Goal: Information Seeking & Learning: Find specific fact

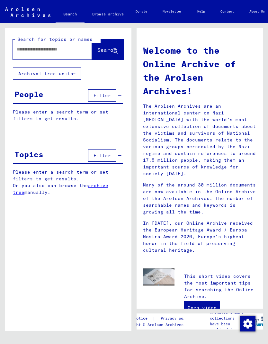
click at [59, 50] on input "text" at bounding box center [45, 49] width 56 height 7
type input "**********"
click at [112, 47] on span "Search" at bounding box center [106, 50] width 19 height 6
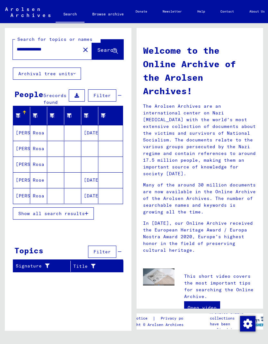
click at [82, 219] on button "Show all search results" at bounding box center [53, 213] width 81 height 12
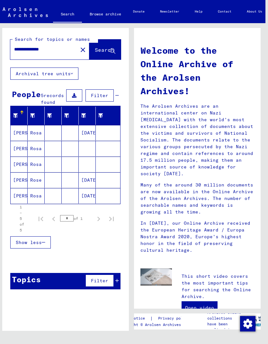
scroll to position [13, 3]
click at [33, 126] on mat-cell "Rosa" at bounding box center [36, 132] width 17 height 15
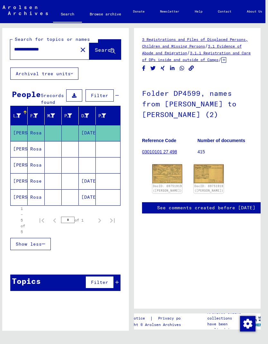
click at [170, 175] on img at bounding box center [167, 173] width 30 height 19
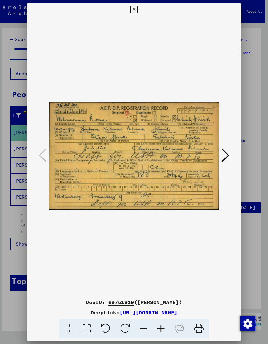
click at [226, 158] on icon at bounding box center [225, 154] width 8 height 15
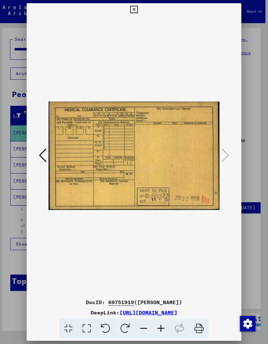
click at [219, 151] on img at bounding box center [133, 155] width 170 height 279
click at [19, 238] on div at bounding box center [134, 172] width 268 height 344
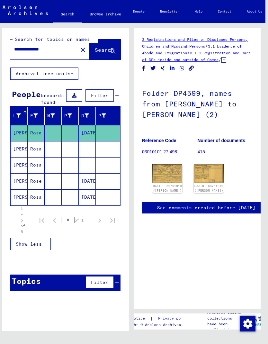
click at [20, 141] on mat-cell "WOLNERMAN" at bounding box center [19, 149] width 17 height 16
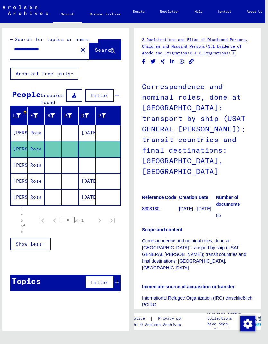
click at [168, 315] on img at bounding box center [165, 323] width 26 height 16
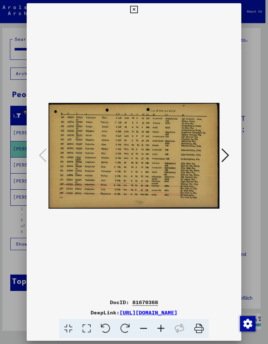
click at [227, 152] on icon at bounding box center [225, 154] width 8 height 15
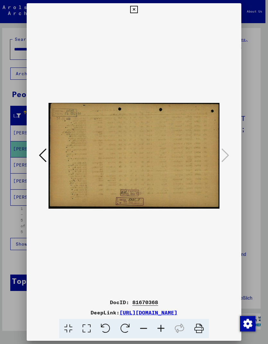
click at [7, 223] on div at bounding box center [134, 172] width 268 height 344
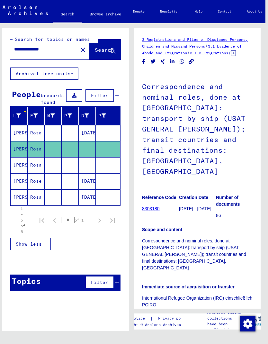
click at [18, 157] on mat-cell "WOLNERMAN" at bounding box center [19, 165] width 17 height 16
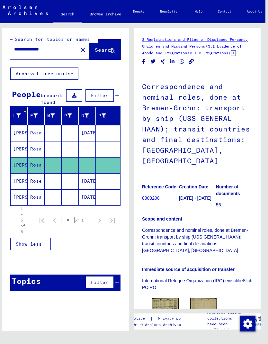
click at [168, 298] on img at bounding box center [165, 307] width 26 height 18
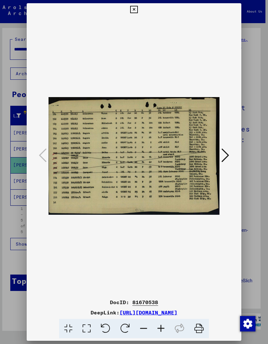
click at [227, 156] on icon at bounding box center [225, 154] width 8 height 15
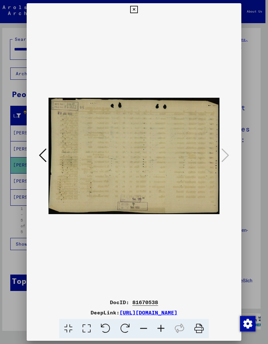
click at [13, 233] on div at bounding box center [134, 172] width 268 height 344
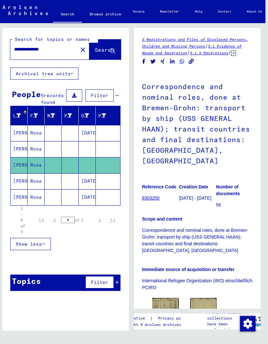
click at [90, 175] on mat-cell "07/12/1917" at bounding box center [87, 181] width 17 height 16
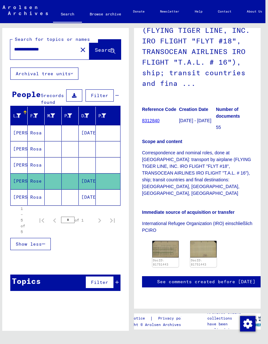
scroll to position [135, 0]
click at [171, 240] on img at bounding box center [165, 248] width 26 height 17
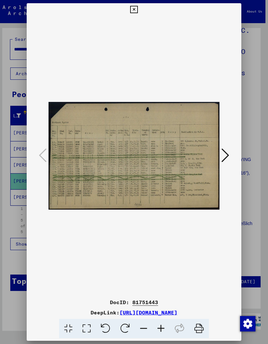
click at [225, 152] on icon at bounding box center [225, 154] width 8 height 15
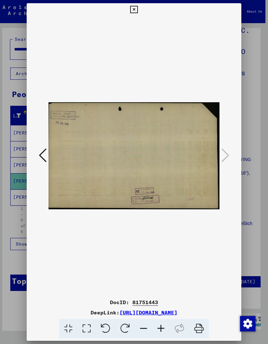
click at [7, 237] on div at bounding box center [134, 172] width 268 height 344
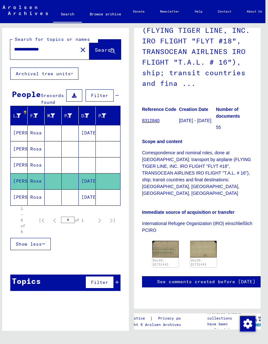
click at [89, 191] on mat-cell "07/12/1917" at bounding box center [87, 197] width 17 height 16
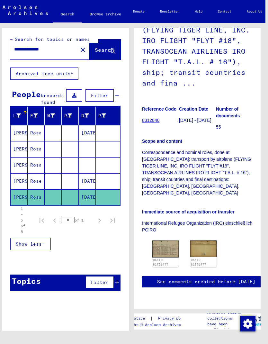
scroll to position [174, 0]
click at [171, 240] on img at bounding box center [165, 248] width 26 height 17
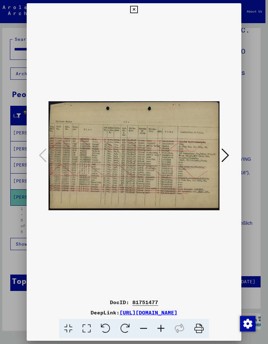
click at [225, 155] on icon at bounding box center [225, 154] width 8 height 15
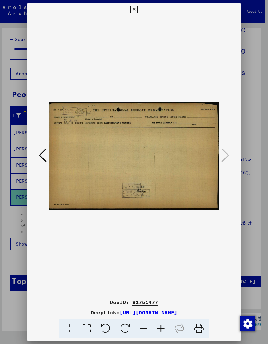
click at [137, 6] on icon at bounding box center [133, 10] width 7 height 8
